Goal: Task Accomplishment & Management: Manage account settings

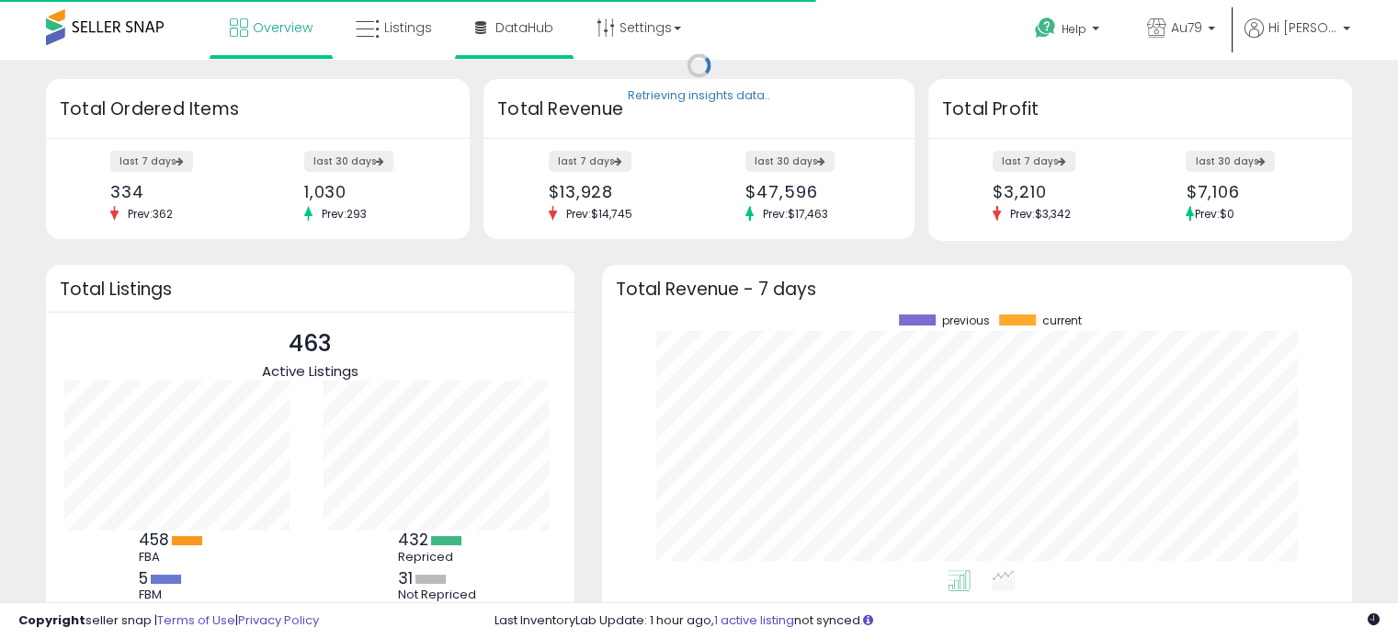
scroll to position [255, 713]
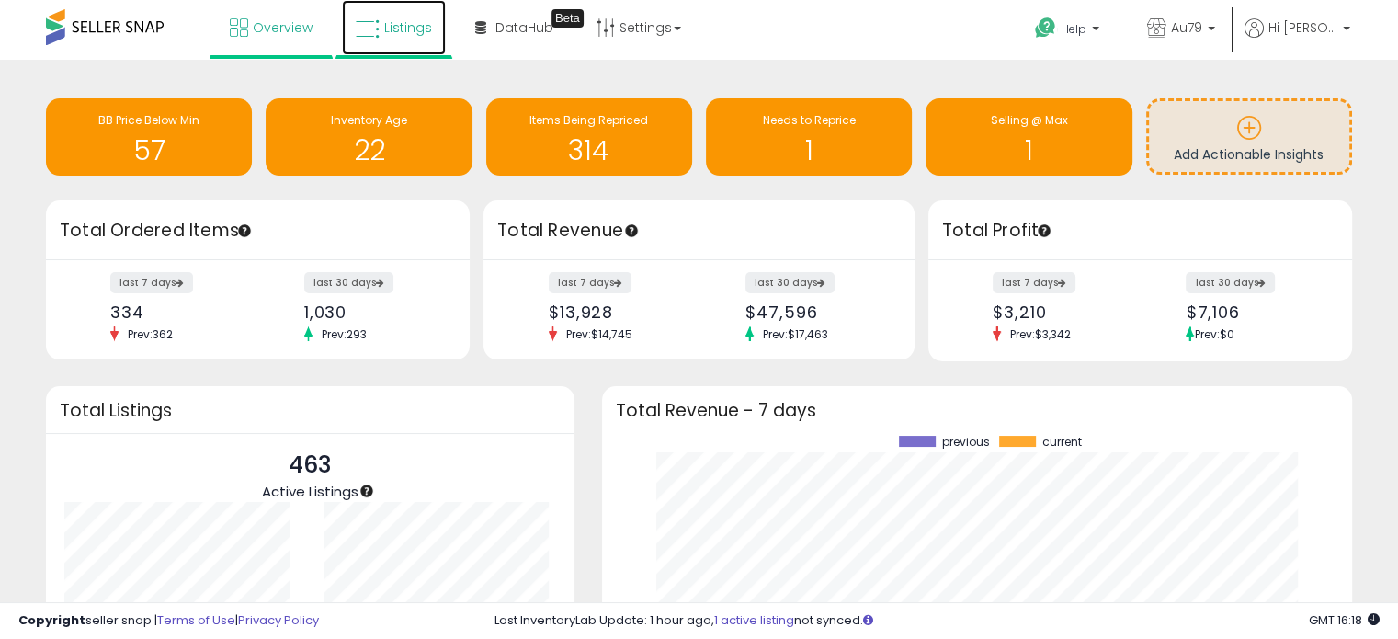
click at [401, 25] on span "Listings" at bounding box center [408, 27] width 48 height 18
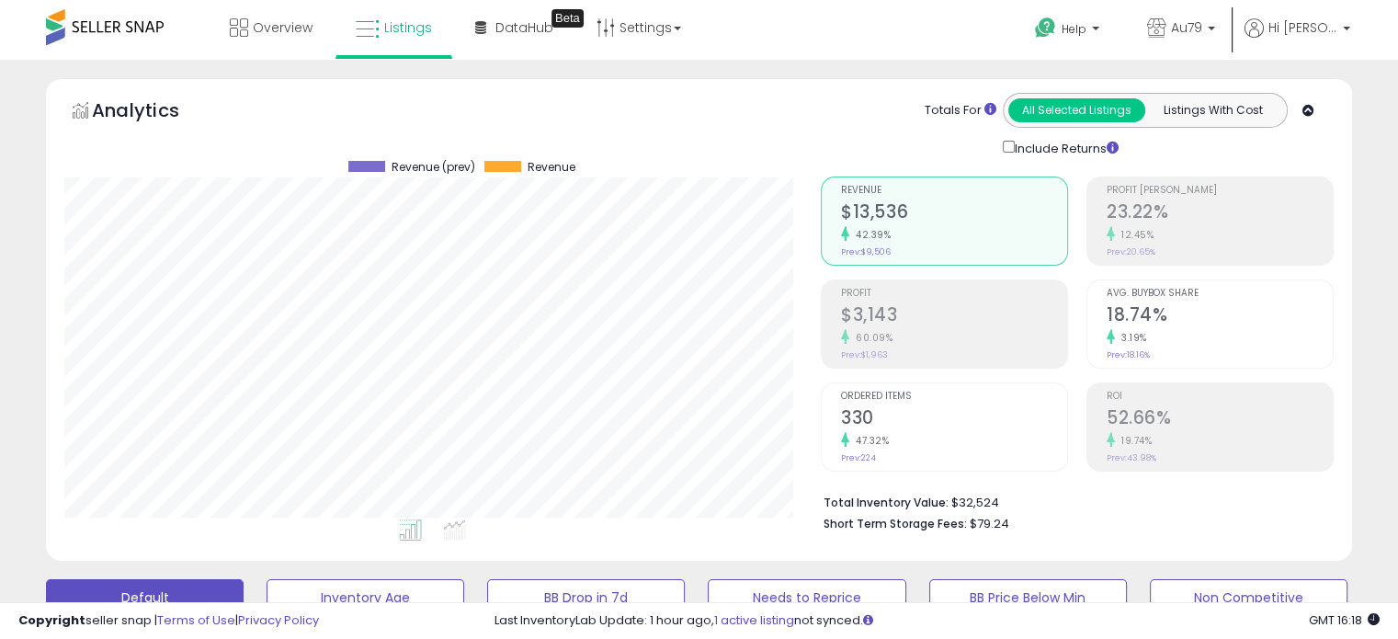
scroll to position [376, 755]
click at [289, 28] on span "Overview" at bounding box center [283, 27] width 60 height 18
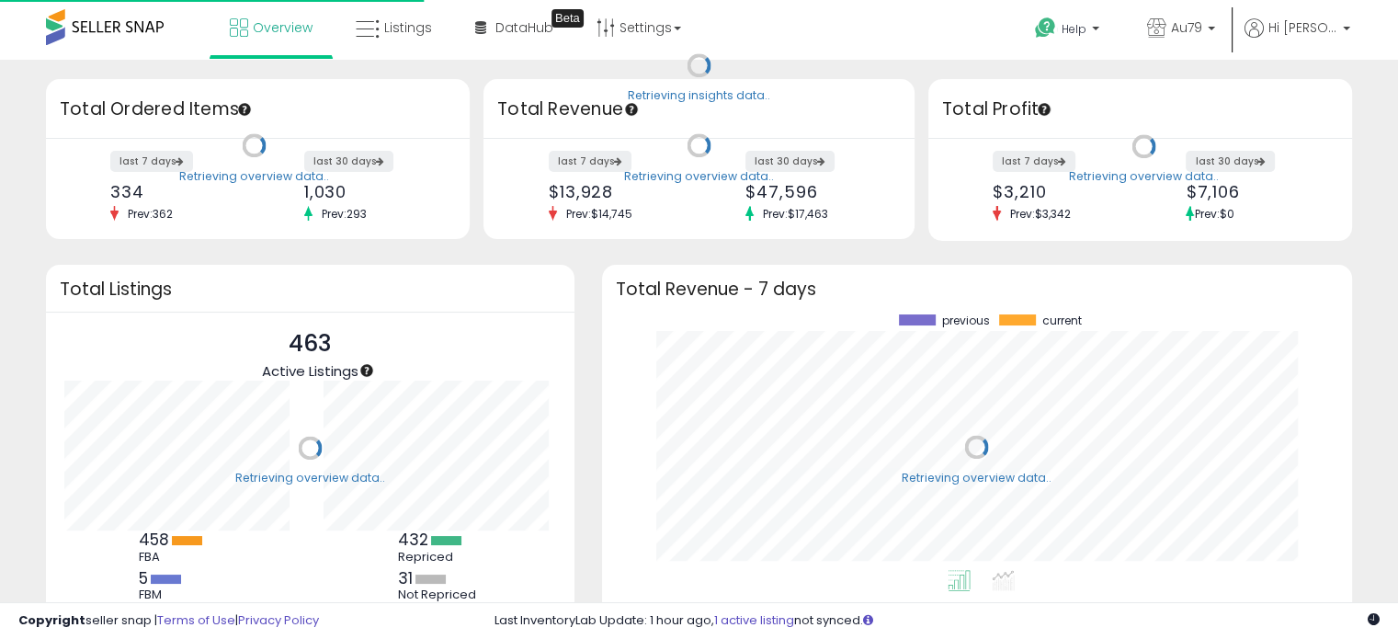
scroll to position [255, 713]
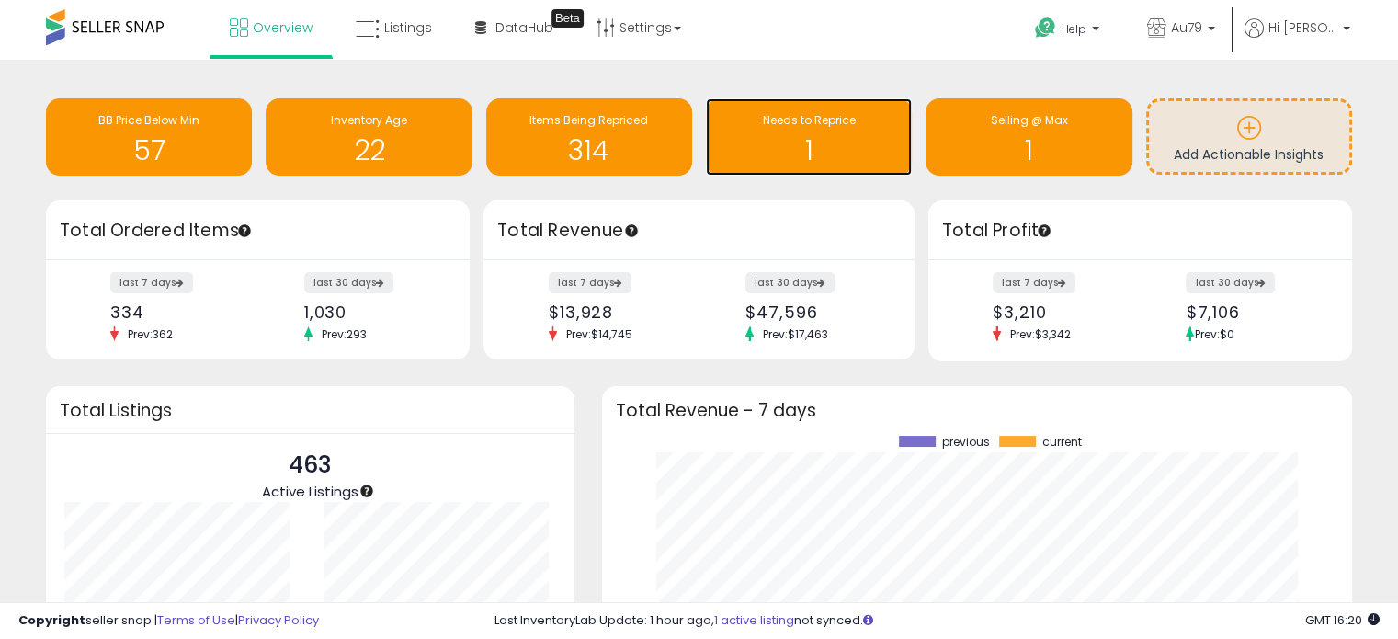
click at [789, 151] on h1 "1" at bounding box center [808, 150] width 187 height 30
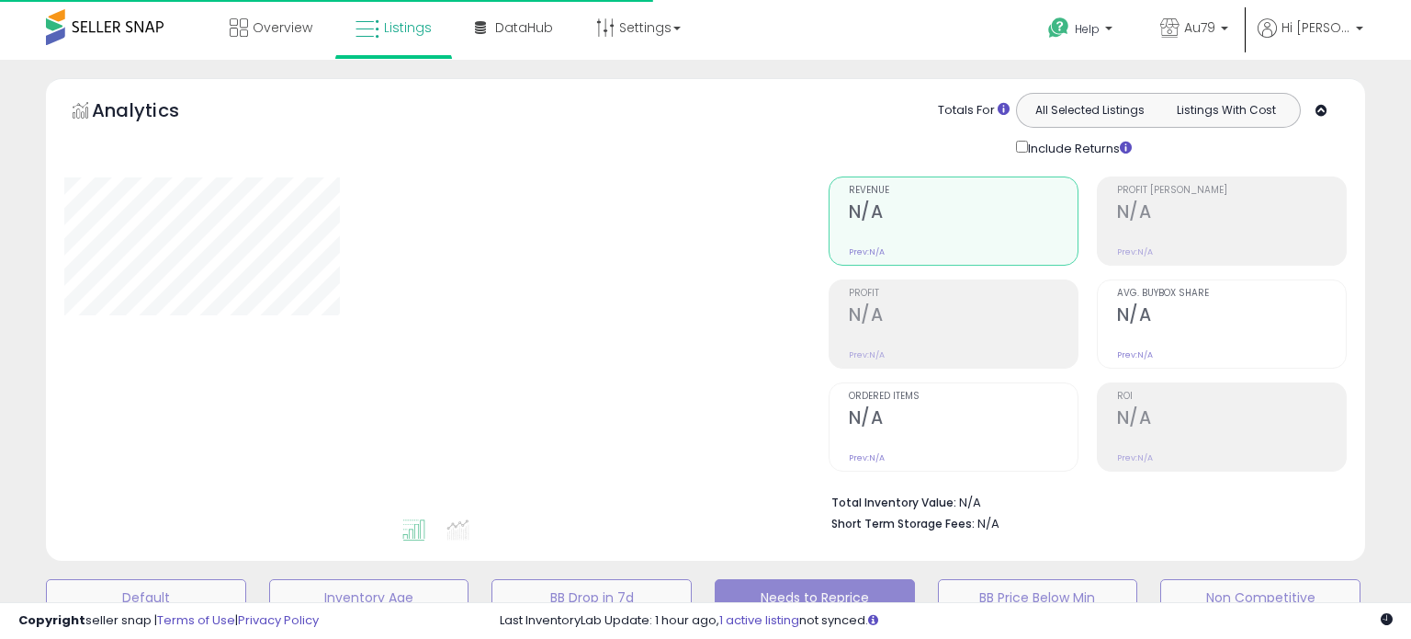
select select "**"
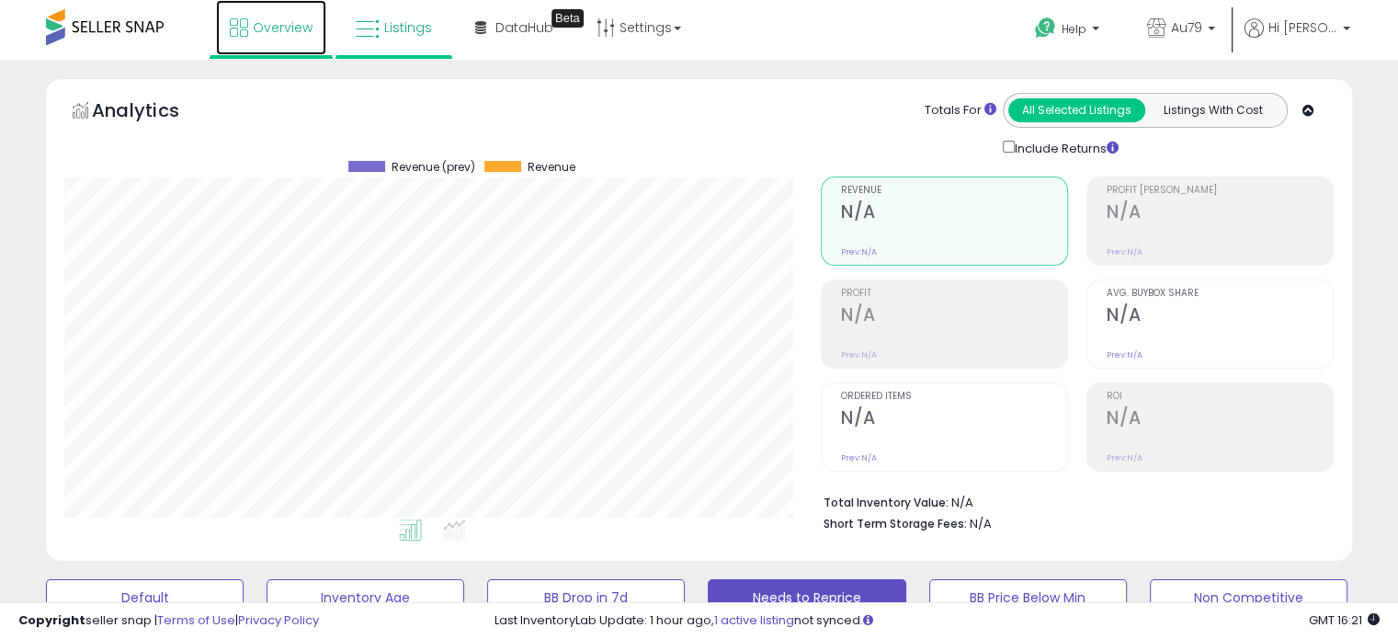
click at [272, 27] on span "Overview" at bounding box center [283, 27] width 60 height 18
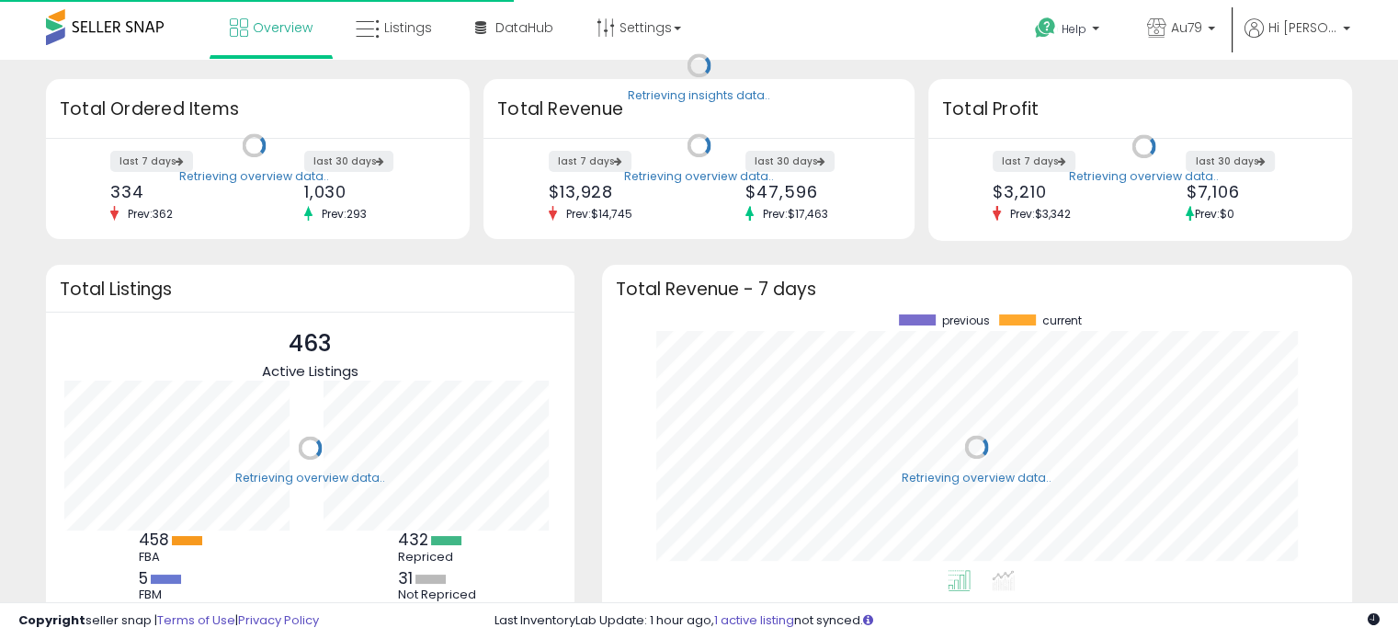
scroll to position [255, 713]
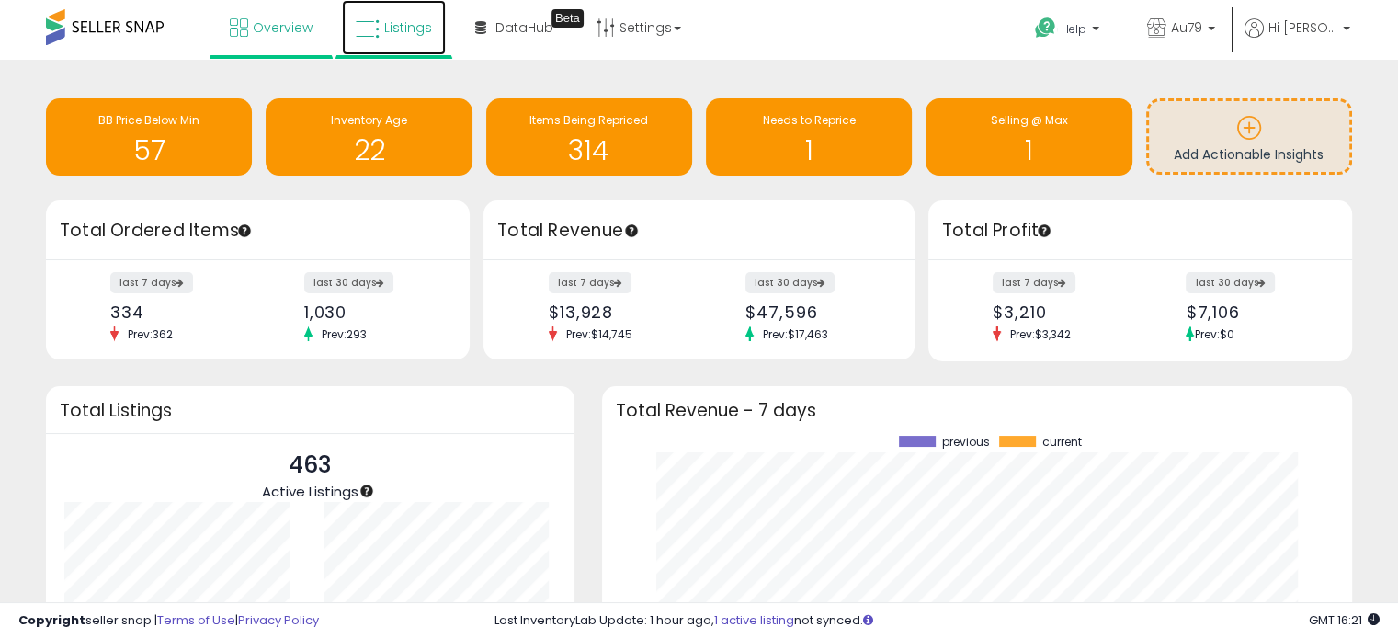
click at [402, 18] on span "Listings" at bounding box center [408, 27] width 48 height 18
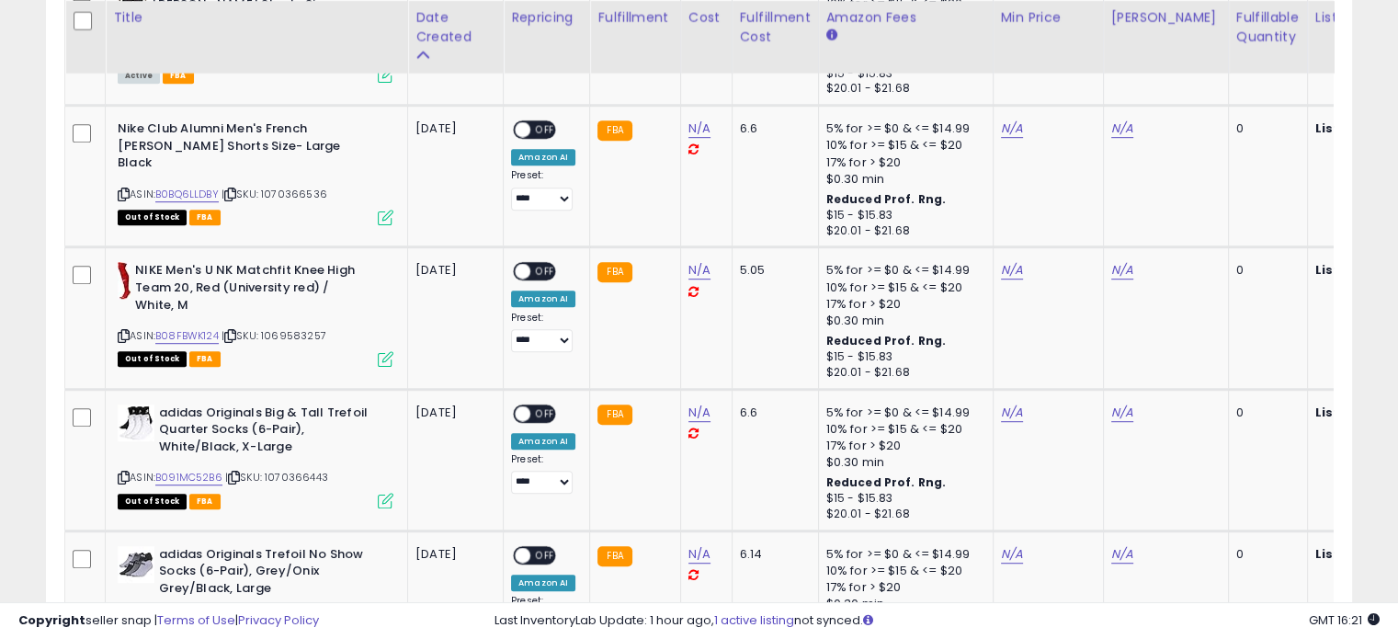
scroll to position [1011, 0]
